Goal: Navigation & Orientation: Understand site structure

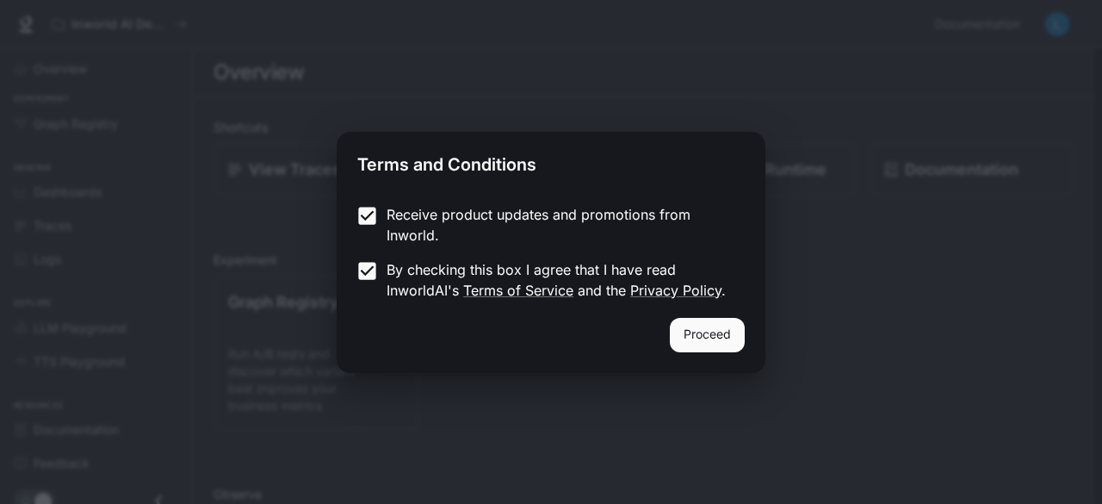
click at [734, 330] on button "Proceed" at bounding box center [707, 335] width 75 height 34
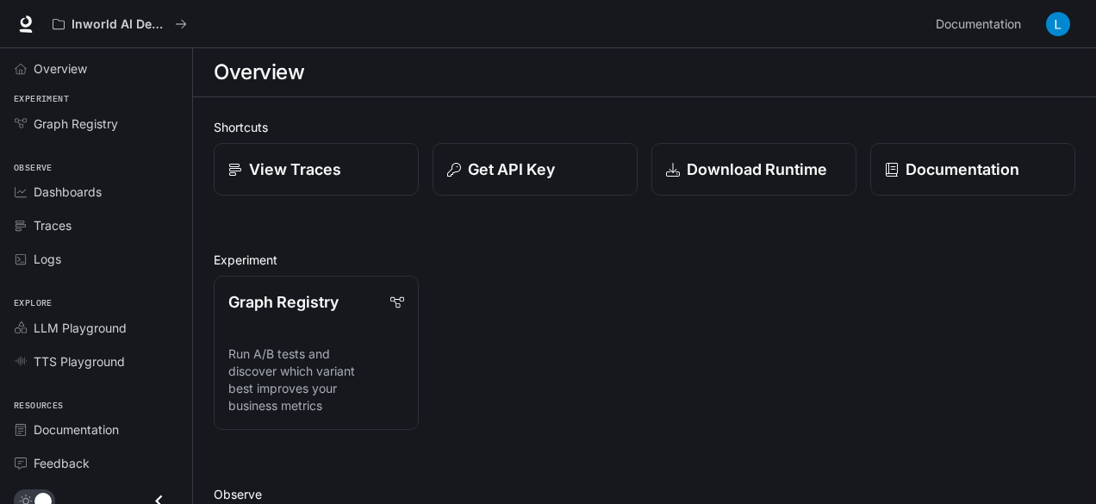
click at [111, 194] on div "Dashboards" at bounding box center [106, 192] width 144 height 18
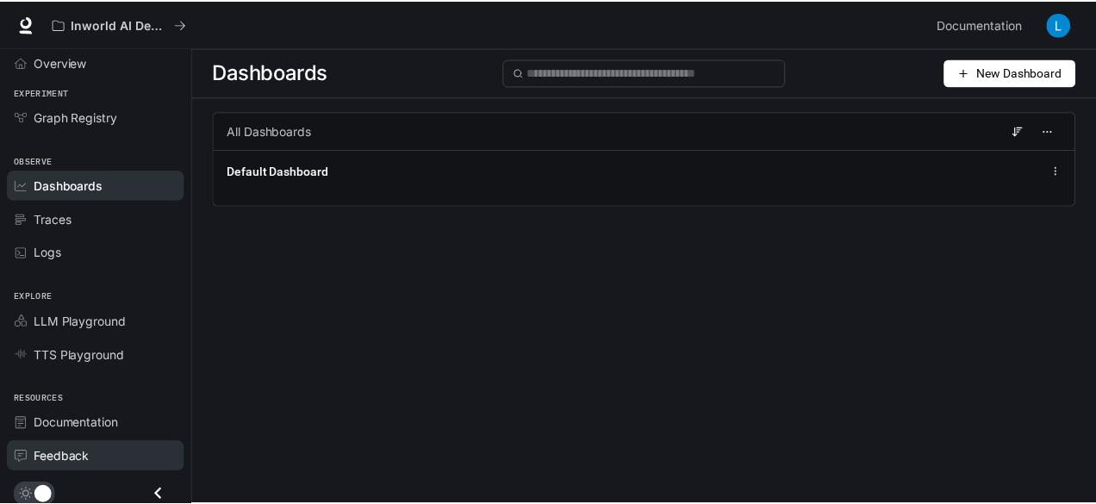
scroll to position [9, 0]
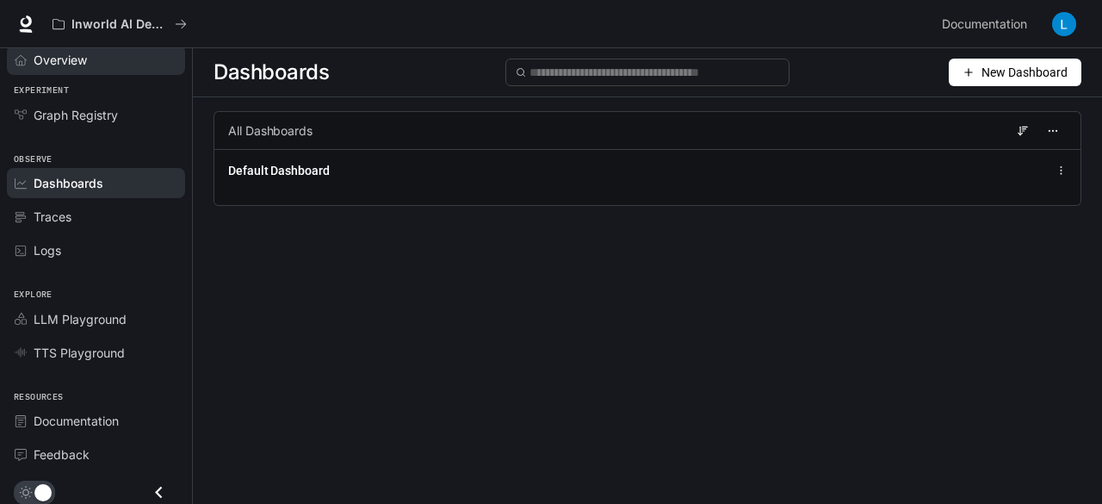
click at [45, 63] on span "Overview" at bounding box center [60, 60] width 53 height 18
